Goal: Task Accomplishment & Management: Manage account settings

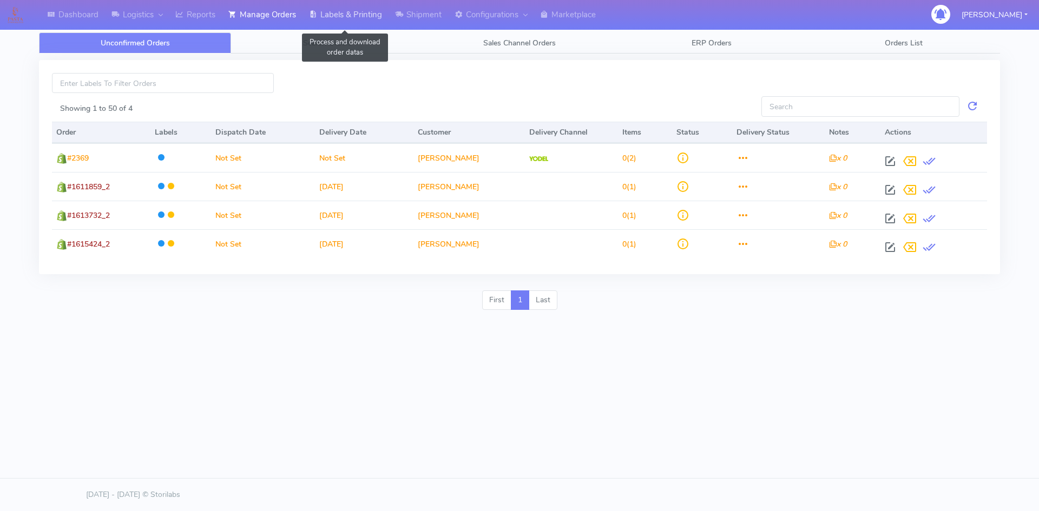
click at [351, 9] on link "Labels & Printing" at bounding box center [345, 15] width 86 height 30
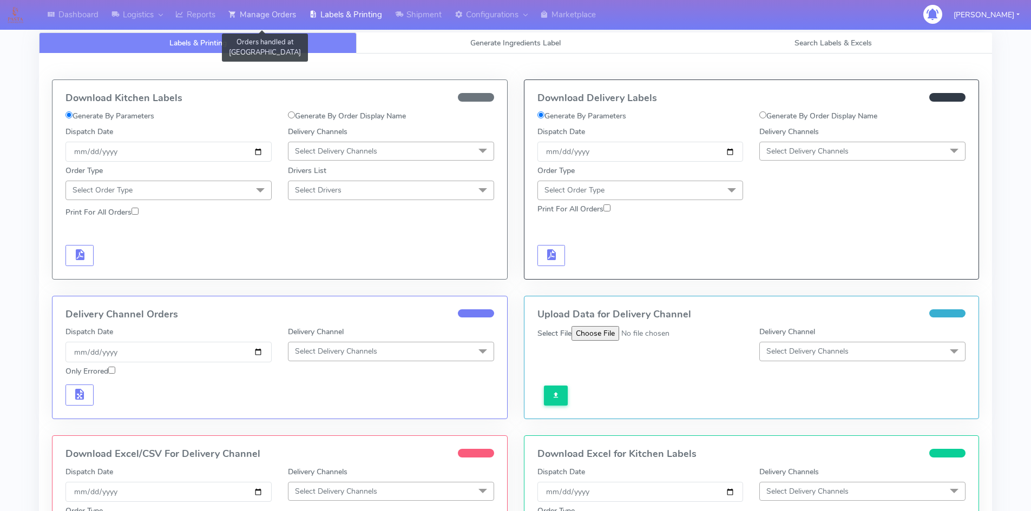
click at [283, 8] on link "Manage Orders" at bounding box center [262, 15] width 81 height 30
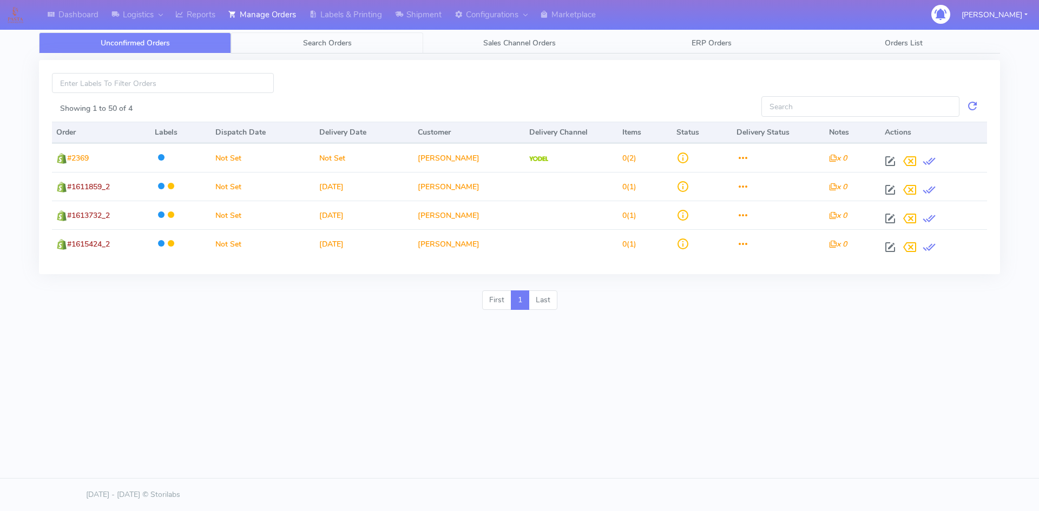
click at [337, 40] on span "Search Orders" at bounding box center [327, 43] width 49 height 10
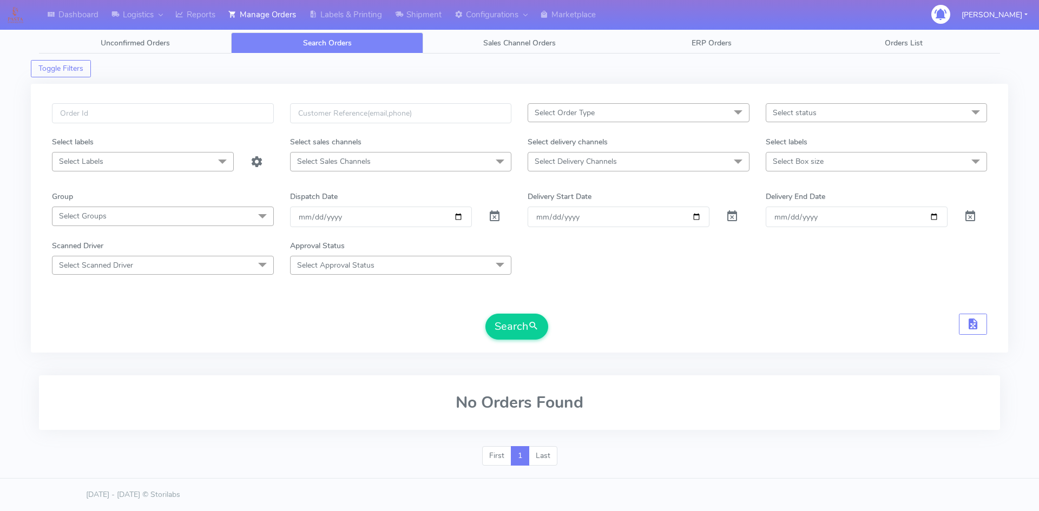
click at [136, 160] on span "Select Labels" at bounding box center [143, 161] width 182 height 19
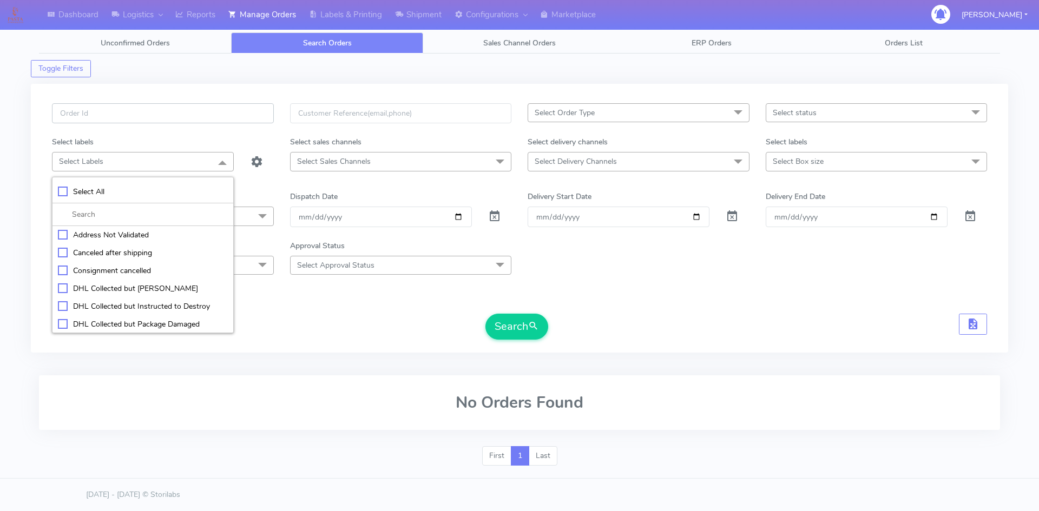
click at [146, 106] on input "text" at bounding box center [163, 113] width 222 height 20
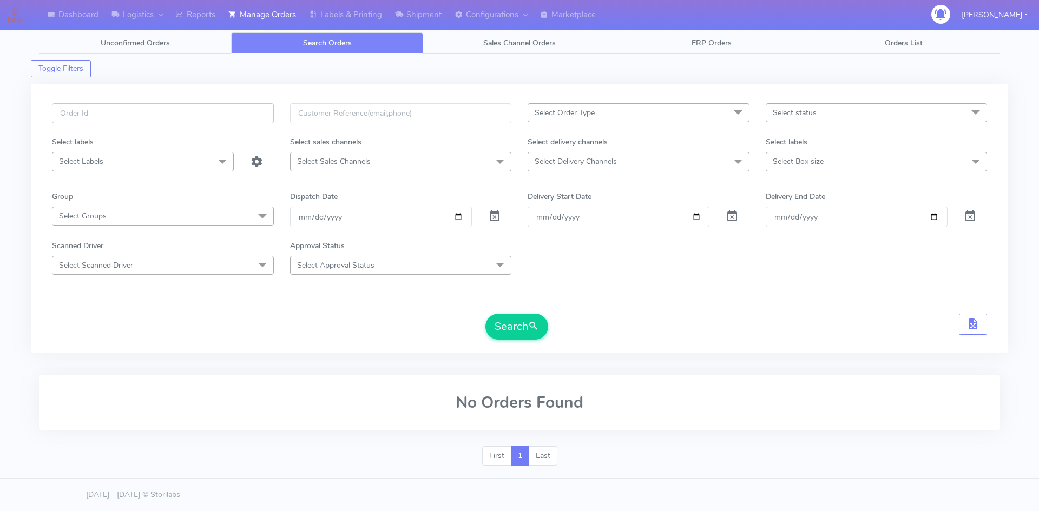
paste input "[PERSON_NAME]"
type input "P"
click at [191, 115] on input "text" at bounding box center [163, 113] width 222 height 20
paste input "1611682"
type input "# 1611682_1"
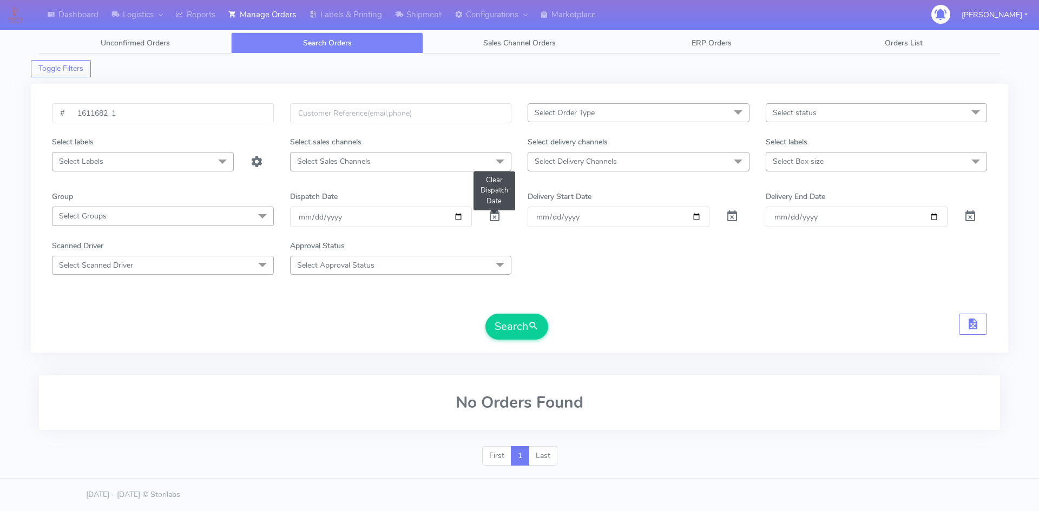
click at [492, 217] on span at bounding box center [494, 219] width 13 height 10
click at [507, 321] on button "Search" at bounding box center [516, 327] width 63 height 26
drag, startPoint x: 77, startPoint y: 113, endPoint x: 130, endPoint y: 124, distance: 54.2
click at [77, 113] on input "# 1611682_1" at bounding box center [163, 113] width 222 height 20
type input "#1611682_1"
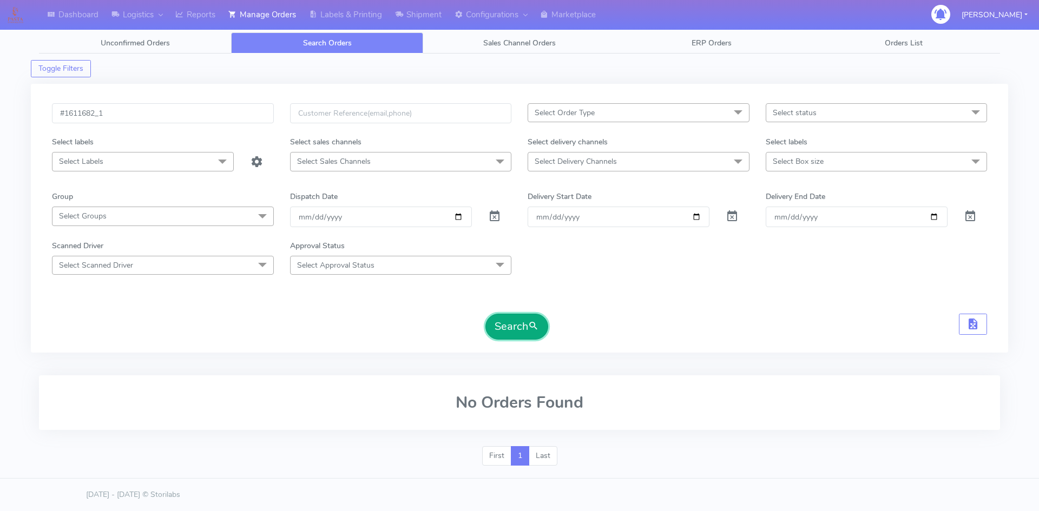
click at [524, 327] on button "Search" at bounding box center [516, 327] width 63 height 26
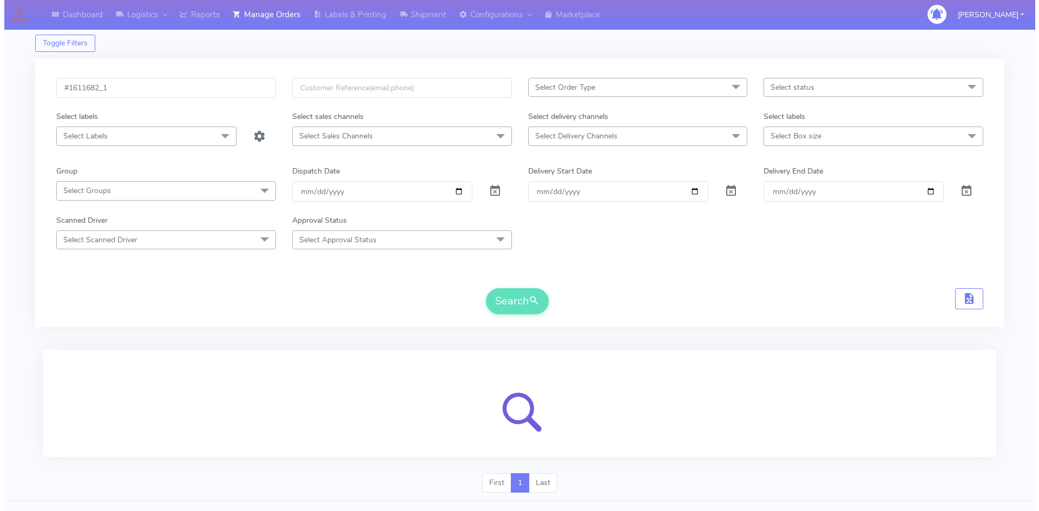
scroll to position [48, 0]
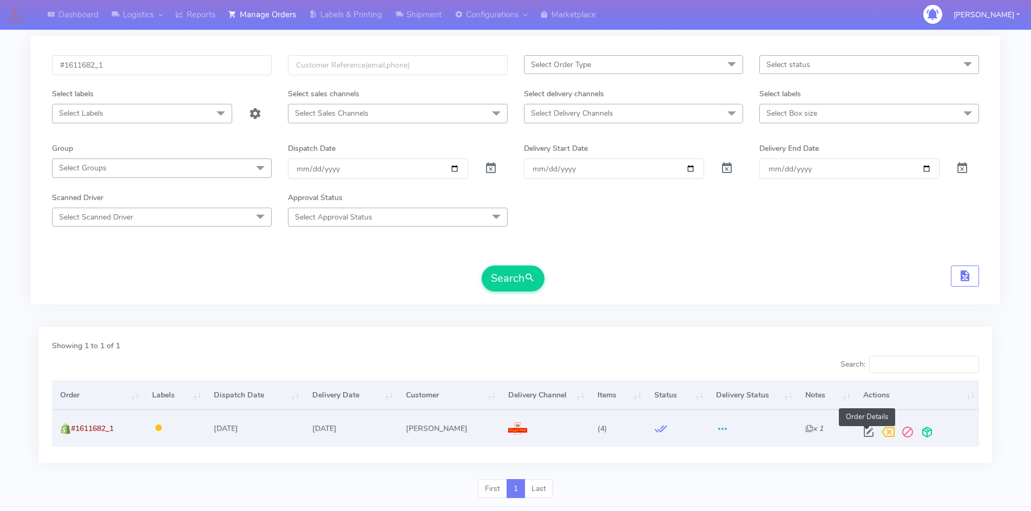
click at [869, 431] on span at bounding box center [868, 435] width 19 height 10
select select "3"
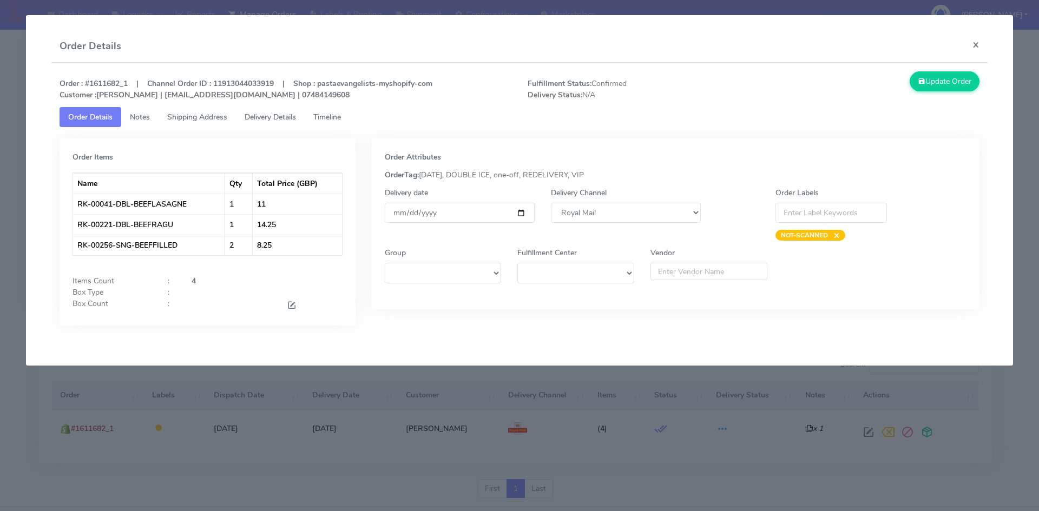
click at [204, 118] on span "Shipping Address" at bounding box center [197, 117] width 60 height 10
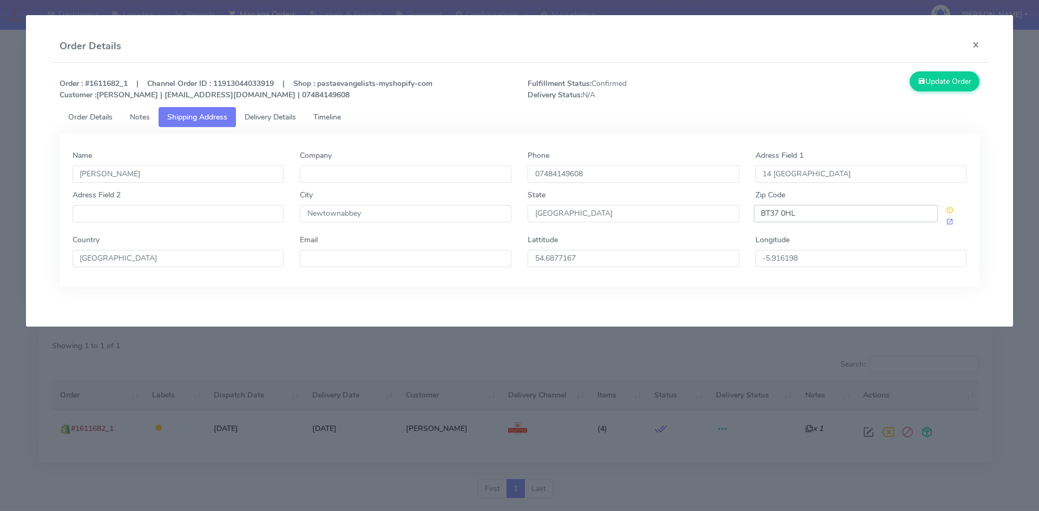
drag, startPoint x: 798, startPoint y: 210, endPoint x: 681, endPoint y: 211, distance: 117.4
click at [681, 211] on div "Adress Field 2 City [GEOGRAPHIC_DATA] State [GEOGRAPHIC_DATA] Zip Code BT37 0HL" at bounding box center [519, 211] width 911 height 45
click at [84, 122] on span "Order Details" at bounding box center [90, 117] width 44 height 10
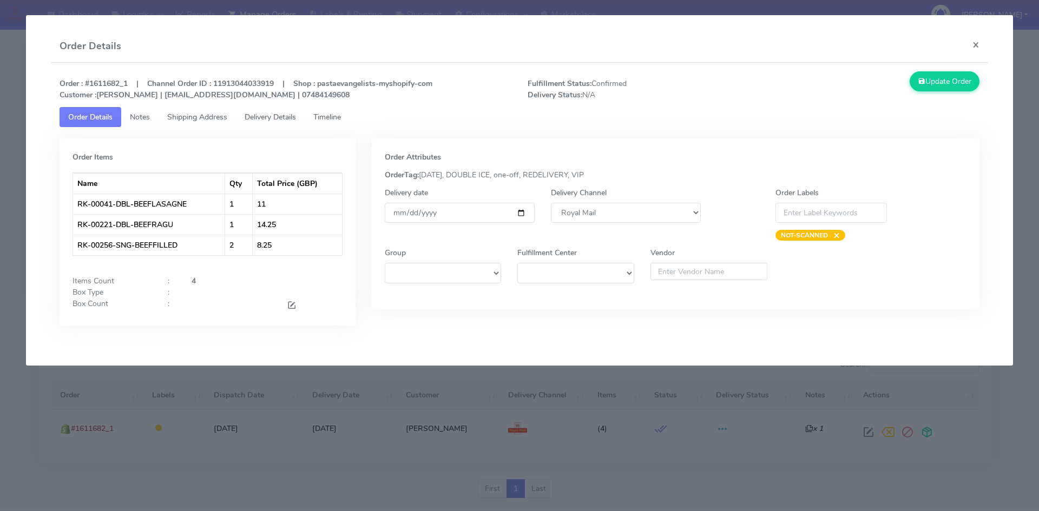
click at [716, 448] on modal-container "Order Details × Order : #1611682_1 | Channel Order ID : 11913044033919 | Shop :…" at bounding box center [519, 255] width 1039 height 511
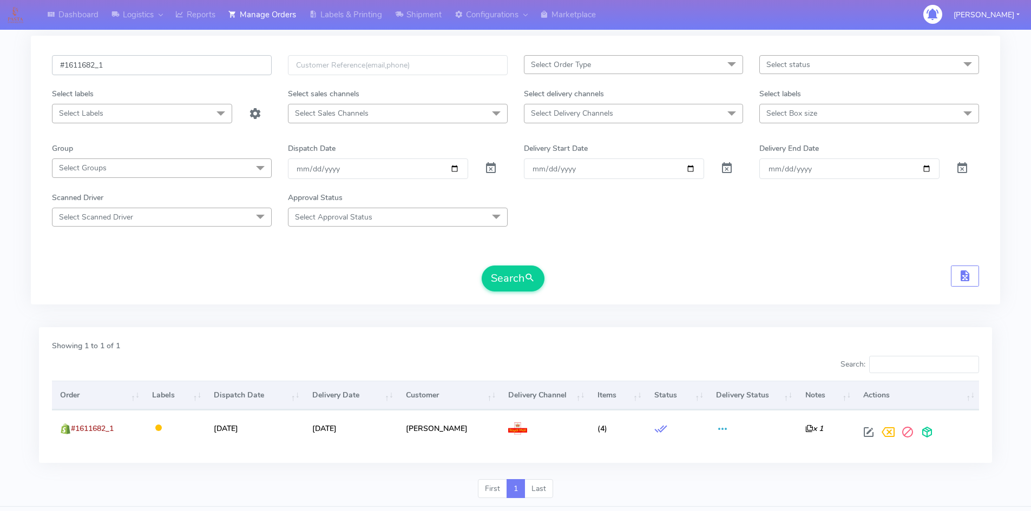
drag, startPoint x: 97, startPoint y: 65, endPoint x: 65, endPoint y: 67, distance: 32.0
click at [65, 67] on input "#1611682_1" at bounding box center [162, 65] width 220 height 20
paste input "161523"
click at [77, 63] on input "# 1615232_1" at bounding box center [162, 65] width 220 height 20
type input "#1615232_1"
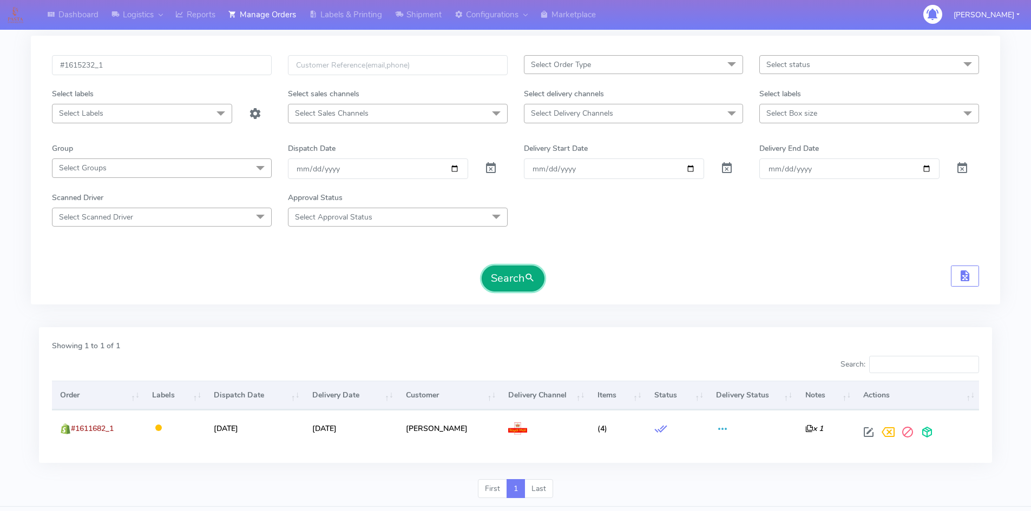
click at [509, 276] on button "Search" at bounding box center [513, 279] width 63 height 26
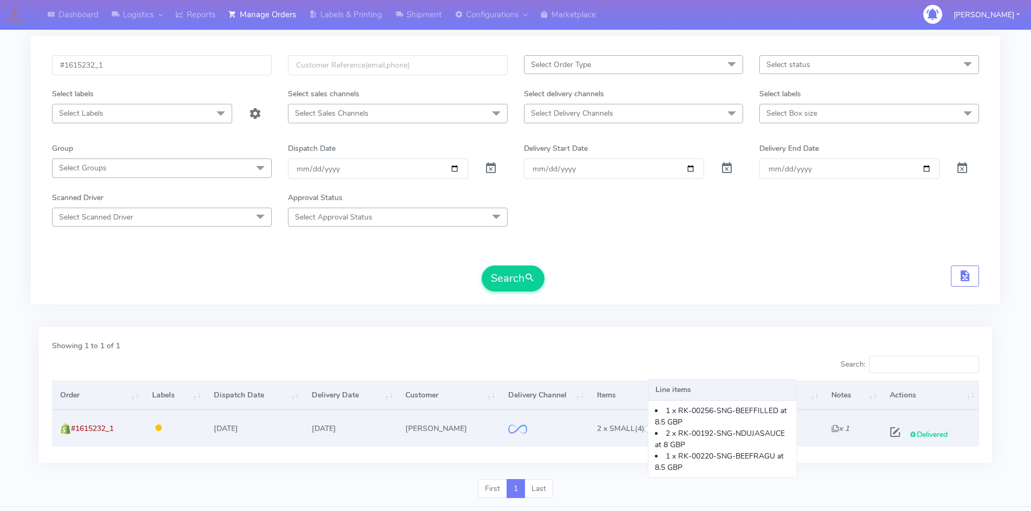
click at [615, 432] on span "2 x SMALL" at bounding box center [616, 429] width 38 height 10
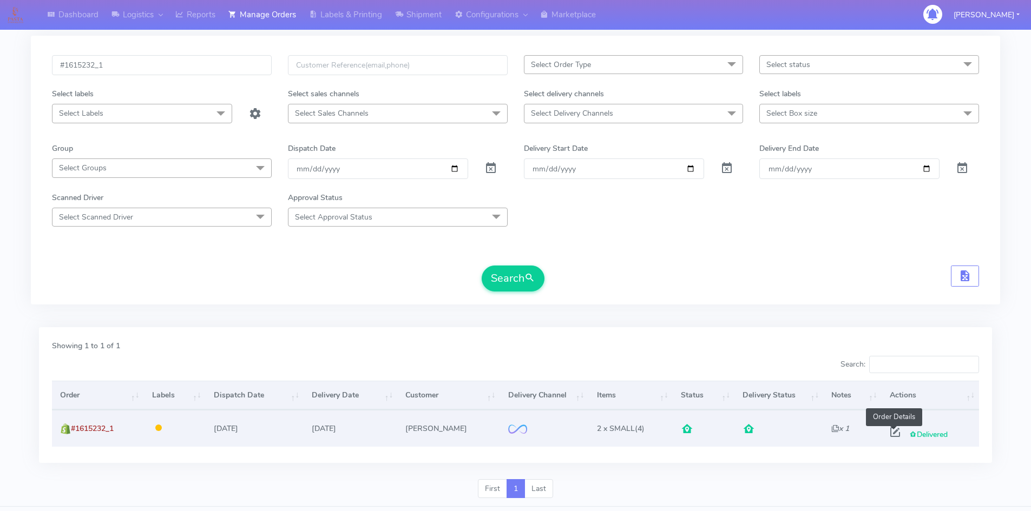
click at [893, 430] on span at bounding box center [894, 435] width 19 height 10
select select "2"
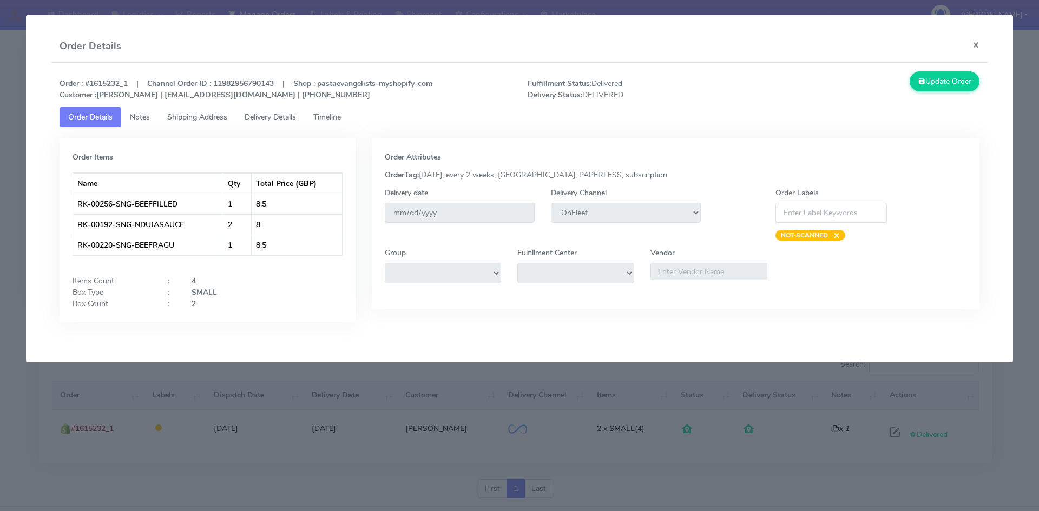
click at [189, 120] on span "Shipping Address" at bounding box center [197, 117] width 60 height 10
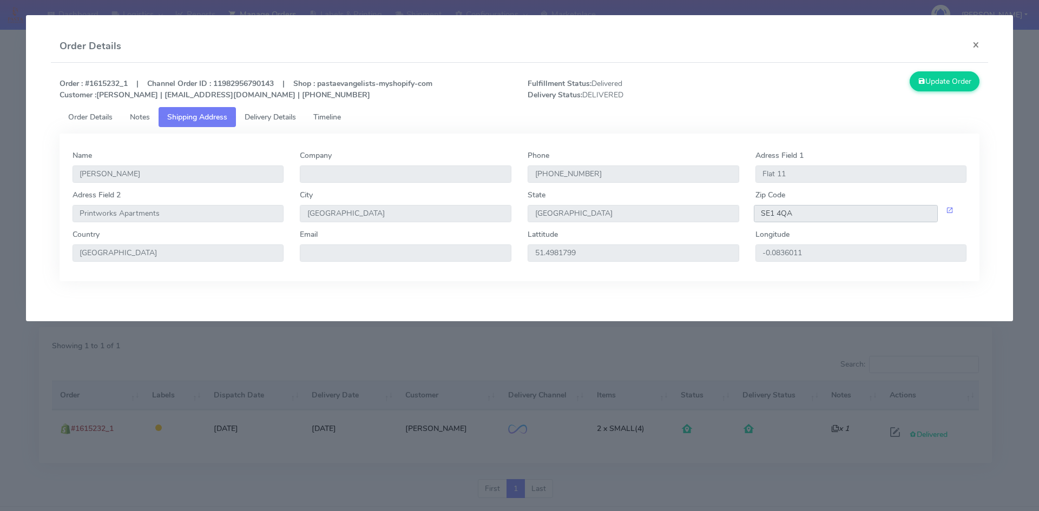
drag, startPoint x: 813, startPoint y: 216, endPoint x: 772, endPoint y: 218, distance: 41.7
click at [701, 213] on div "Adress Field 2 Printworks Apartments City [GEOGRAPHIC_DATA] [GEOGRAPHIC_DATA] Z…" at bounding box center [519, 209] width 911 height 40
click at [468, 339] on modal-container "Order Details × Order : #1615232_1 | Channel Order ID : 11982956790143 | Shop :…" at bounding box center [519, 255] width 1039 height 511
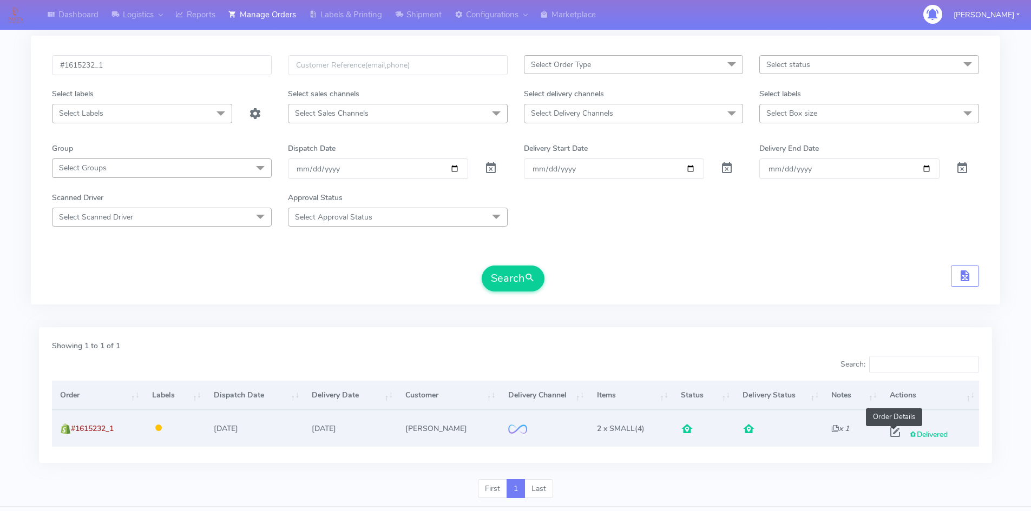
click at [890, 433] on span at bounding box center [894, 435] width 19 height 10
select select "2"
